Goal: Task Accomplishment & Management: Manage account settings

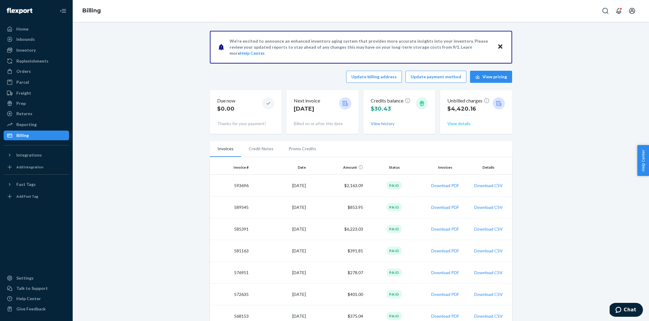
click at [461, 123] on button "View details" at bounding box center [458, 124] width 23 height 6
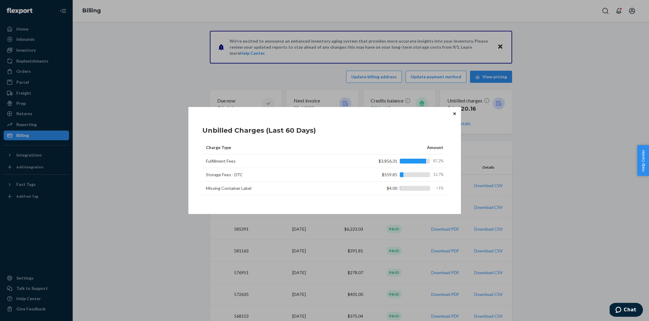
click at [453, 114] on icon "Close" at bounding box center [454, 114] width 2 height 4
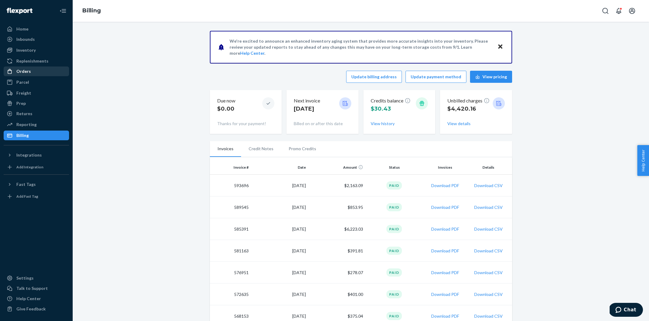
click at [28, 73] on div "Orders" at bounding box center [23, 71] width 15 height 6
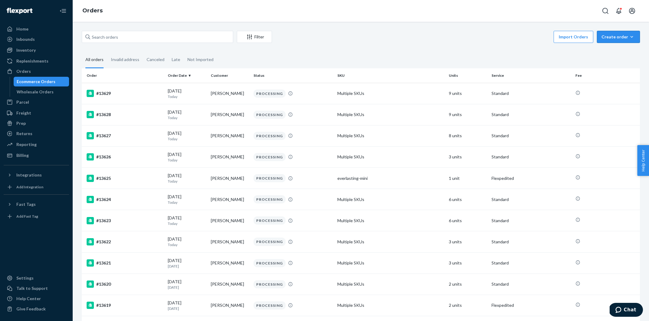
click at [614, 37] on div "Create order" at bounding box center [618, 37] width 34 height 6
click at [614, 50] on span "Ecommerce order" at bounding box center [622, 51] width 38 height 4
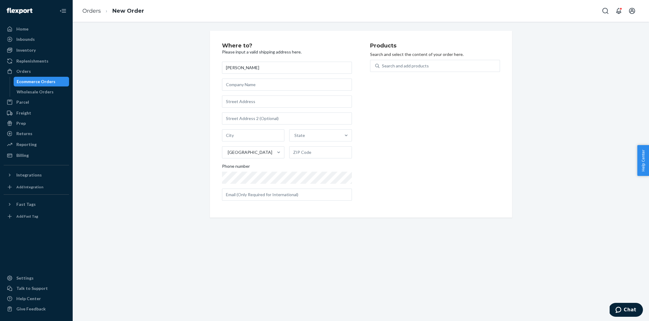
type input "[PERSON_NAME]"
type input "[STREET_ADDRESS]"
type input "Brazoria"
type input "77422"
type input "[STREET_ADDRESS]"
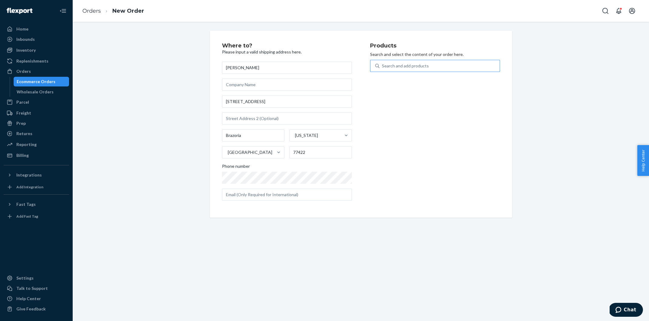
click at [397, 63] on div "Search and add products" at bounding box center [405, 66] width 47 height 6
click at [382, 63] on input "Search and add products" at bounding box center [382, 66] width 1 height 6
type input "full bloom"
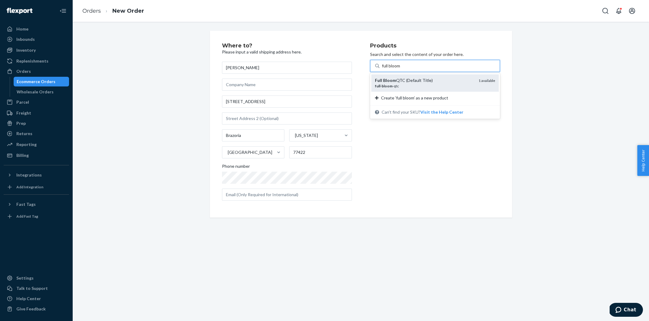
click at [416, 83] on div "Full Bloom QTC (Default Title)" at bounding box center [424, 80] width 99 height 6
click at [401, 69] on input "full bloom" at bounding box center [391, 66] width 19 height 6
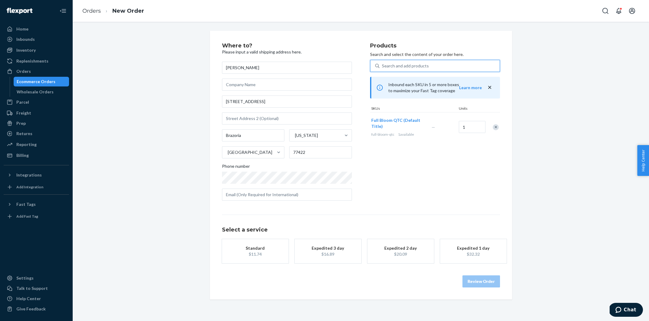
click at [260, 255] on div "$11.74" at bounding box center [255, 254] width 48 height 6
click at [478, 286] on button "Review Order" at bounding box center [481, 288] width 38 height 12
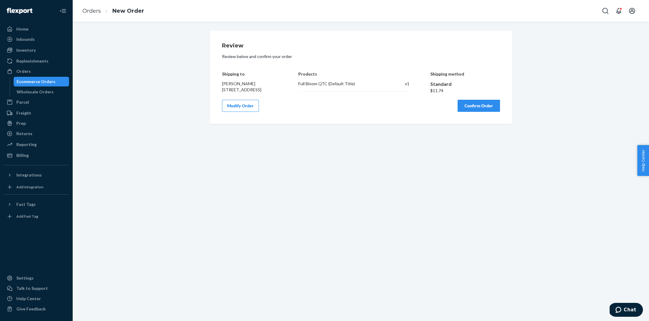
click at [479, 109] on button "Confirm Order" at bounding box center [478, 106] width 42 height 12
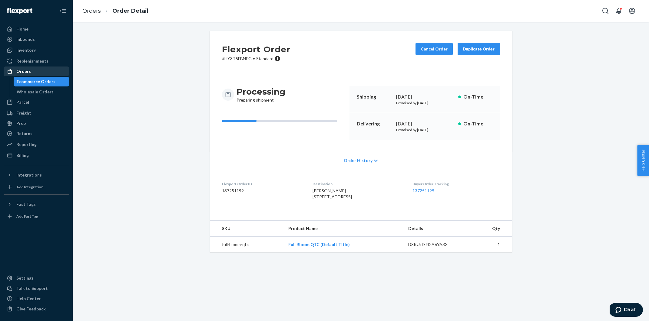
click at [24, 69] on div "Orders" at bounding box center [23, 71] width 15 height 6
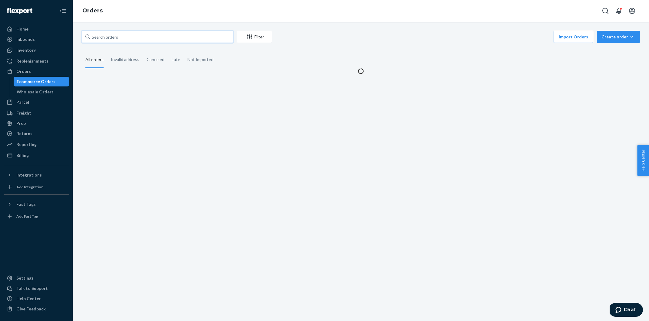
click at [125, 35] on input "text" at bounding box center [157, 37] width 151 height 12
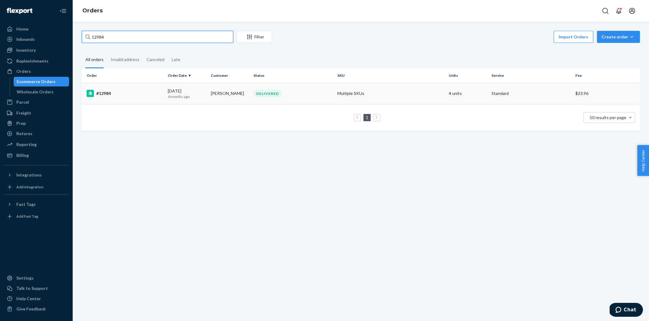
type input "12984"
click at [106, 91] on div "#12984" at bounding box center [125, 93] width 76 height 7
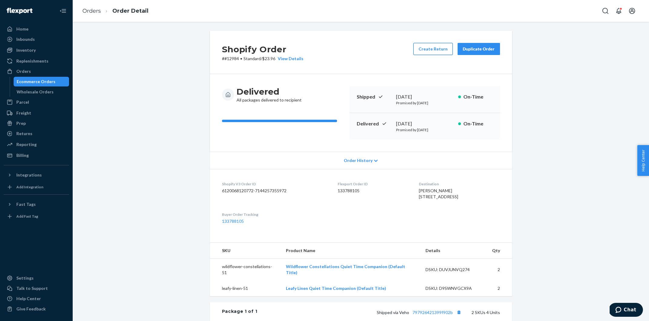
click at [437, 51] on button "Create Return" at bounding box center [432, 49] width 39 height 12
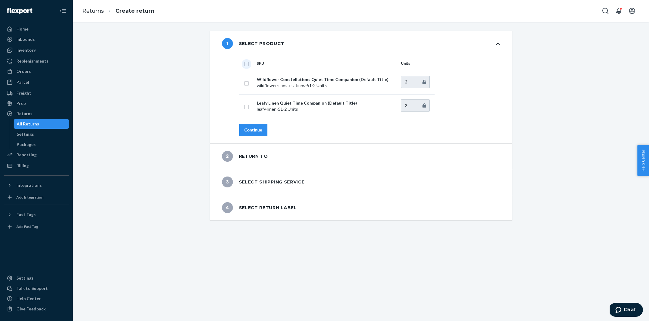
click at [245, 65] on input "checkbox" at bounding box center [246, 63] width 5 height 6
checkbox input "true"
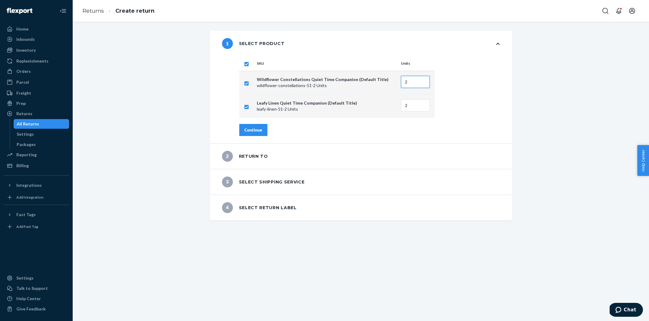
type input "1"
click at [424, 84] on input "1" at bounding box center [415, 82] width 29 height 12
type input "1"
click at [424, 107] on input "1" at bounding box center [415, 106] width 29 height 12
click at [245, 131] on div "Continue" at bounding box center [253, 130] width 18 height 6
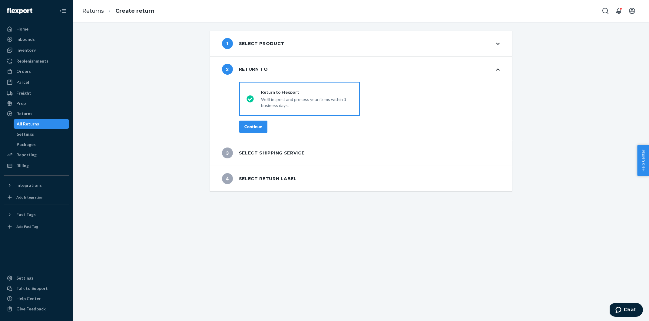
click at [261, 127] on div "Continue" at bounding box center [253, 127] width 18 height 6
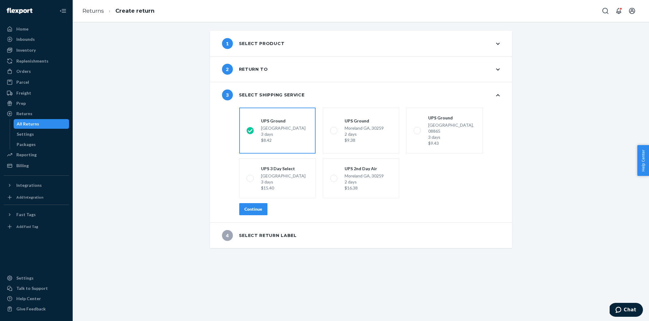
click at [261, 203] on button "Continue" at bounding box center [253, 209] width 28 height 12
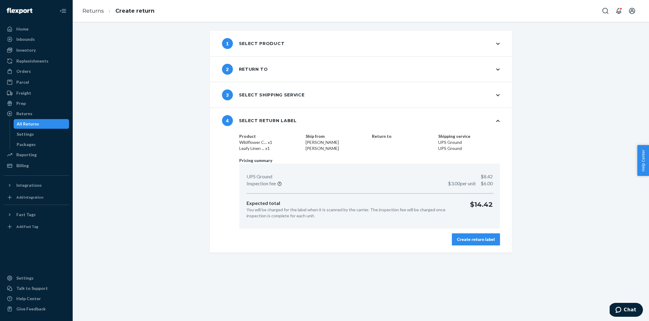
click at [466, 238] on div "Create return label" at bounding box center [476, 240] width 38 height 6
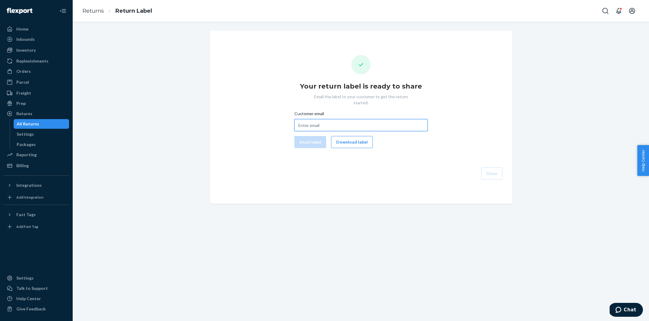
click at [345, 119] on input "Customer email" at bounding box center [360, 125] width 133 height 12
click at [363, 120] on input "Customer email" at bounding box center [360, 125] width 133 height 12
paste input "com"
type input "com"
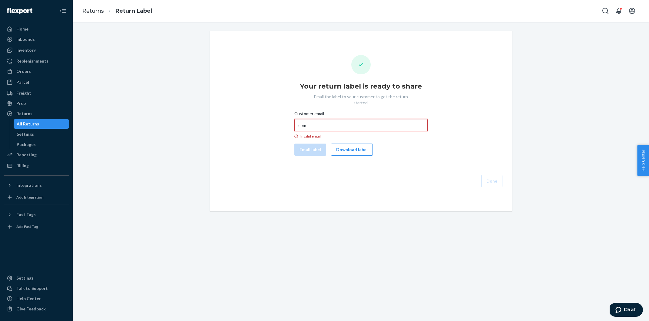
click at [355, 120] on input "com" at bounding box center [360, 125] width 133 height 12
click at [363, 121] on input "Customer email Invalid email" at bounding box center [360, 125] width 133 height 12
paste input "domi374@gmail.com"
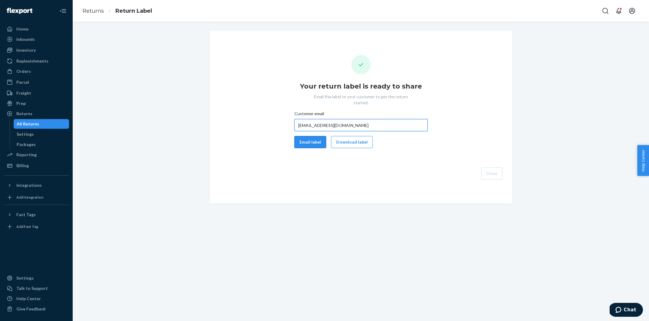
type input "domi374@gmail.com"
click at [305, 136] on button "Email label" at bounding box center [310, 142] width 32 height 12
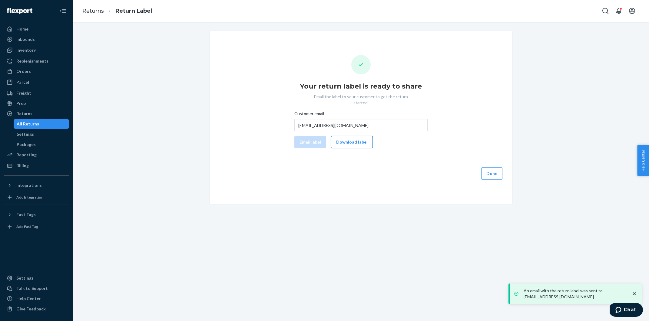
click at [353, 140] on button "Download label" at bounding box center [352, 142] width 42 height 12
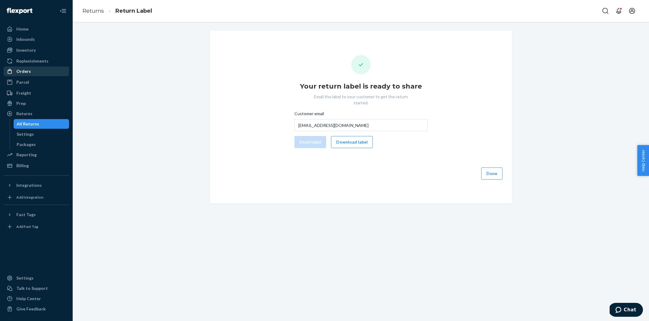
click at [31, 74] on div "Orders" at bounding box center [36, 71] width 64 height 8
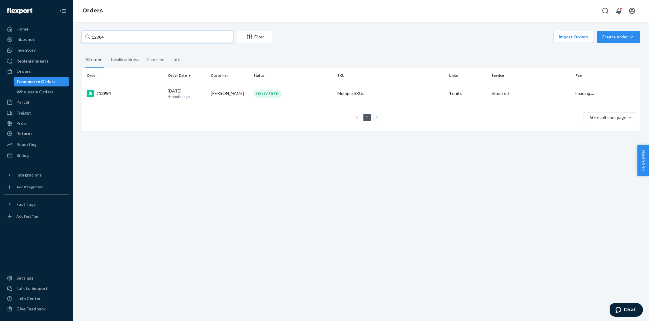
click at [148, 33] on input "12984" at bounding box center [157, 37] width 151 height 12
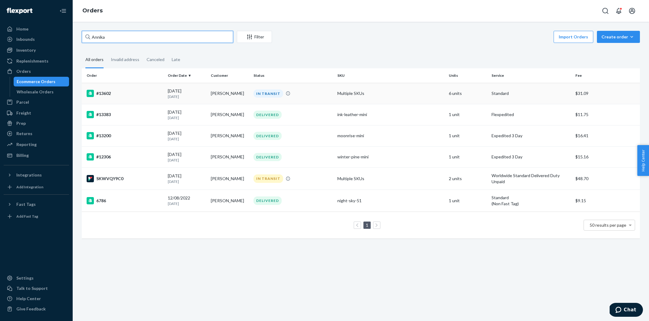
type input "Annika"
click at [105, 91] on div "#13602" at bounding box center [125, 93] width 76 height 7
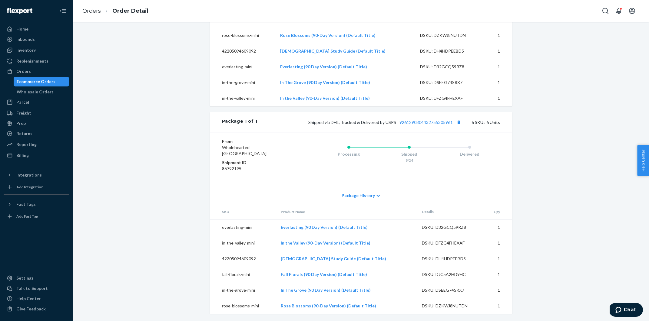
scroll to position [259, 0]
click at [27, 71] on div "Orders" at bounding box center [23, 71] width 15 height 6
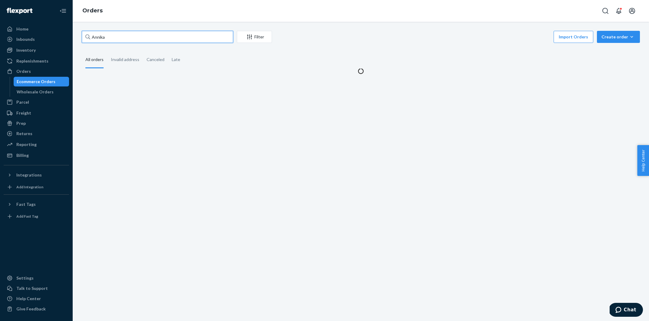
click at [103, 36] on input "Annika" at bounding box center [157, 37] width 151 height 12
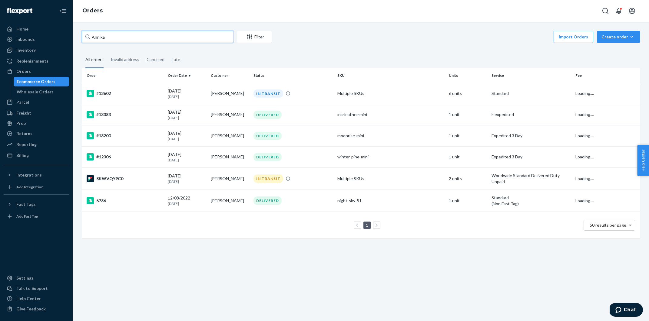
click at [103, 36] on input "Annika" at bounding box center [157, 37] width 151 height 12
paste input "brookejkatz@gmail.com"
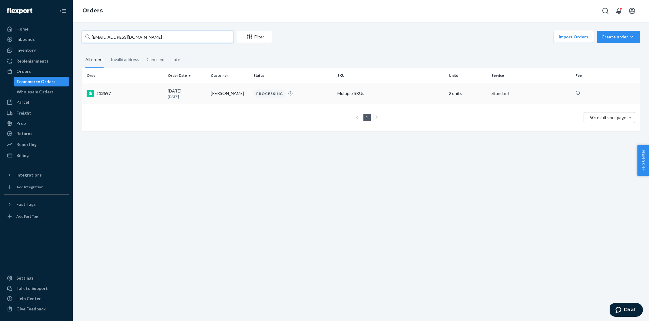
type input "brookejkatz@gmail.com"
click at [105, 91] on div "#13597" at bounding box center [125, 93] width 76 height 7
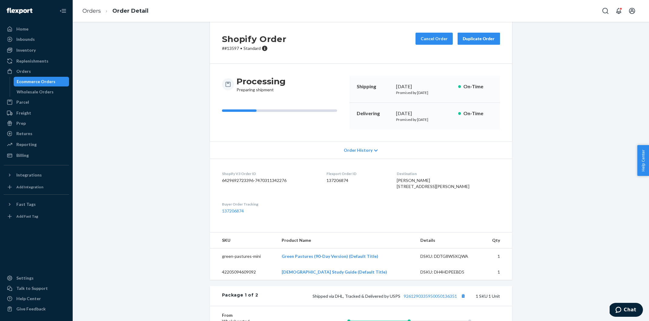
scroll to position [10, 0]
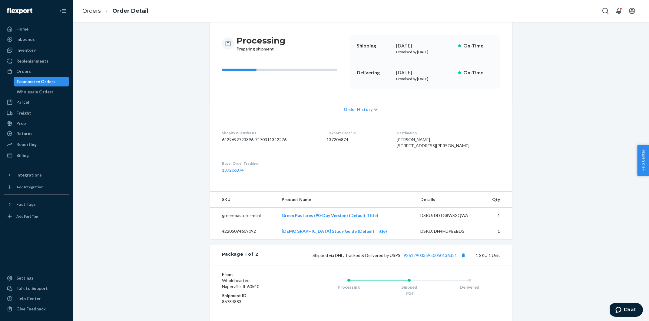
click at [434, 148] on span "brooke katz 415 Kasan Ave Box 256 Volga, SD 57071-7023 US" at bounding box center [432, 142] width 73 height 11
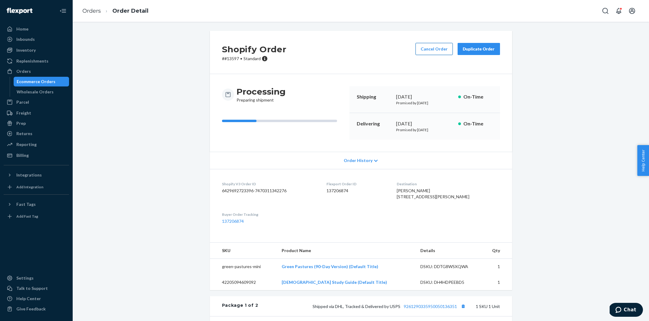
scroll to position [0, 0]
click at [442, 51] on button "Cancel Order" at bounding box center [433, 49] width 37 height 12
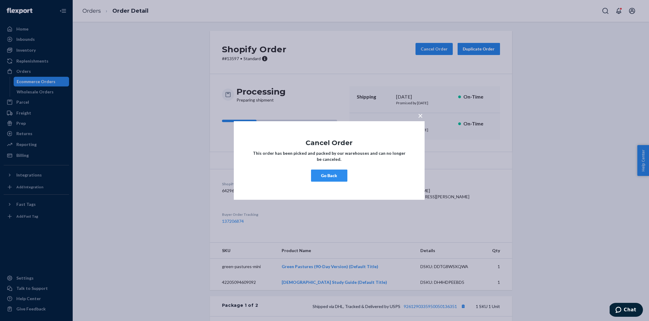
click at [421, 116] on span "×" at bounding box center [420, 115] width 5 height 10
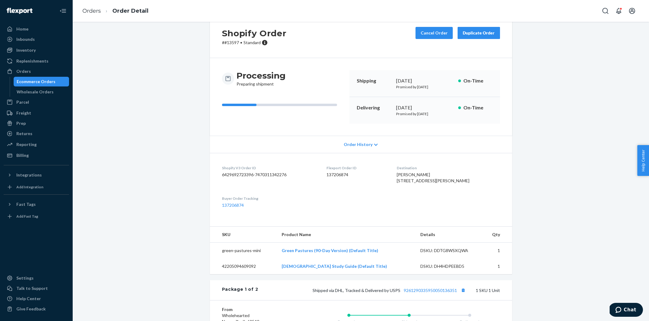
click at [475, 177] on div "brooke katz 415 Kasan Ave Box 256 Volga, SD 57071-7023 US" at bounding box center [447, 178] width 103 height 12
